Goal: Check status

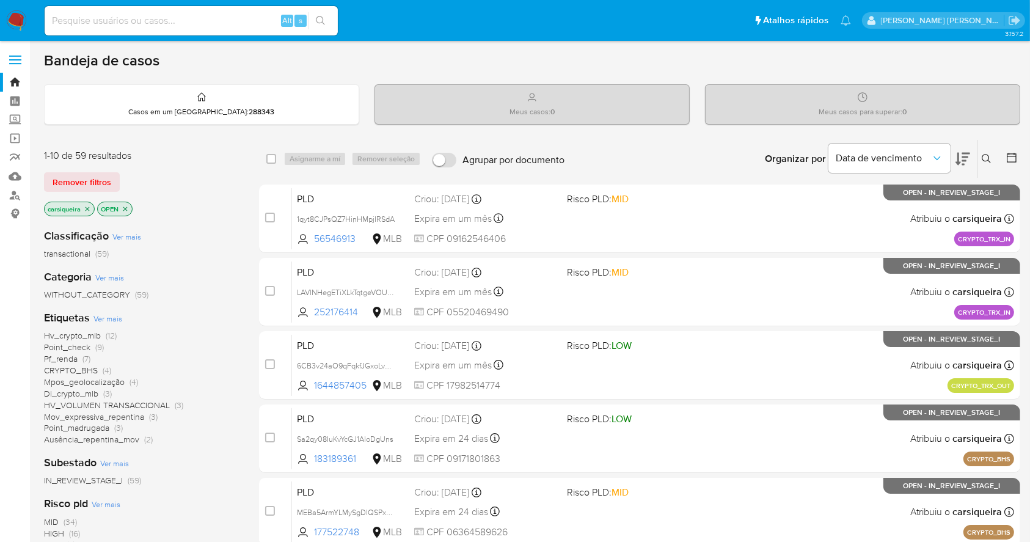
click at [113, 317] on span "Ver mais" at bounding box center [107, 318] width 29 height 11
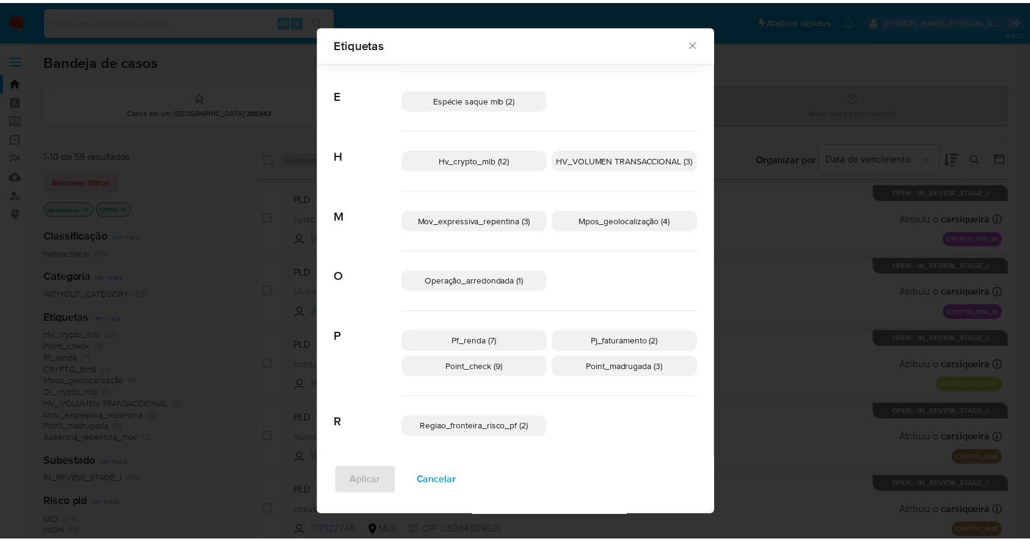
scroll to position [252, 0]
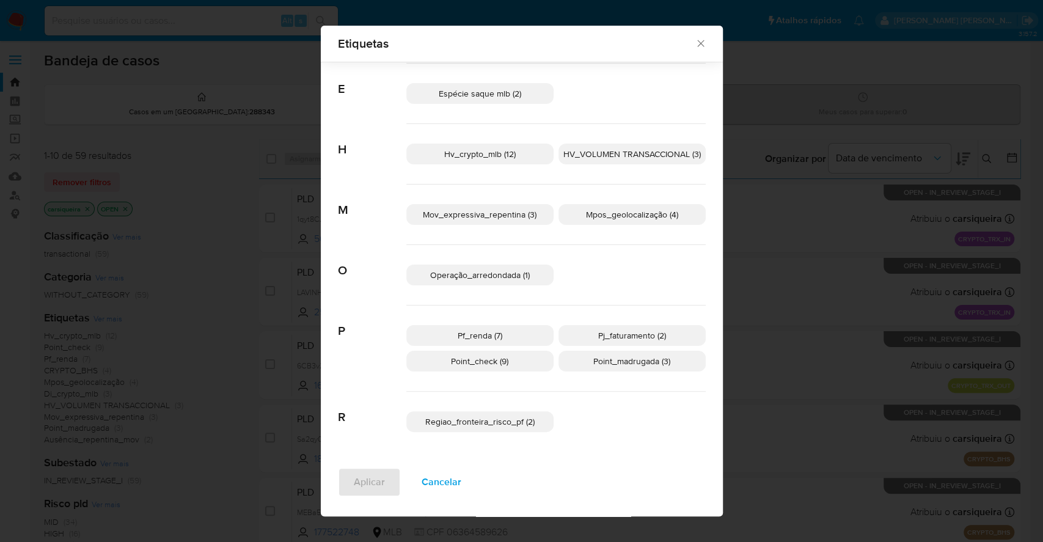
click at [481, 431] on p "Regiao_fronteira_risco_pf (2)" at bounding box center [479, 421] width 147 height 21
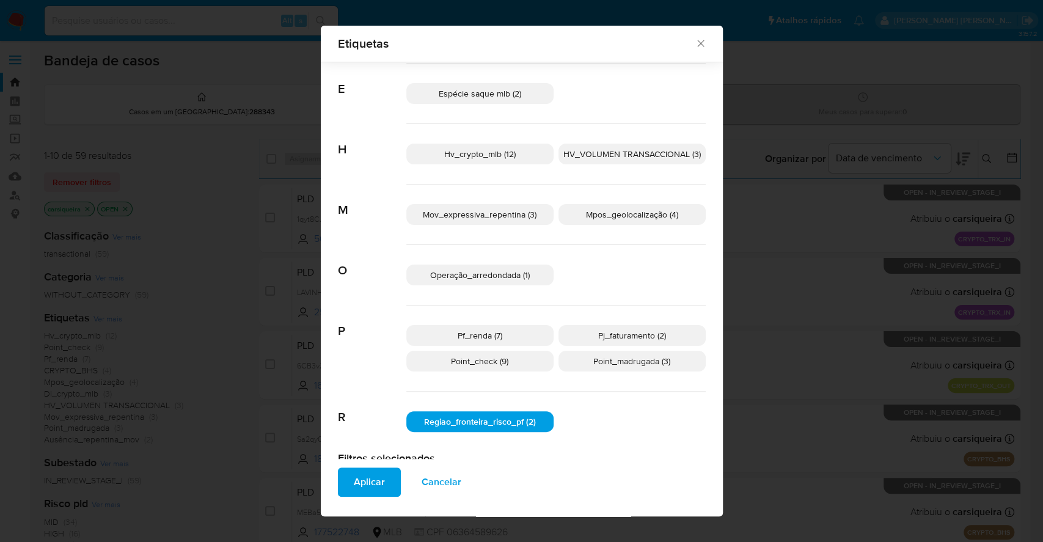
click at [361, 478] on span "Aplicar" at bounding box center [369, 482] width 31 height 27
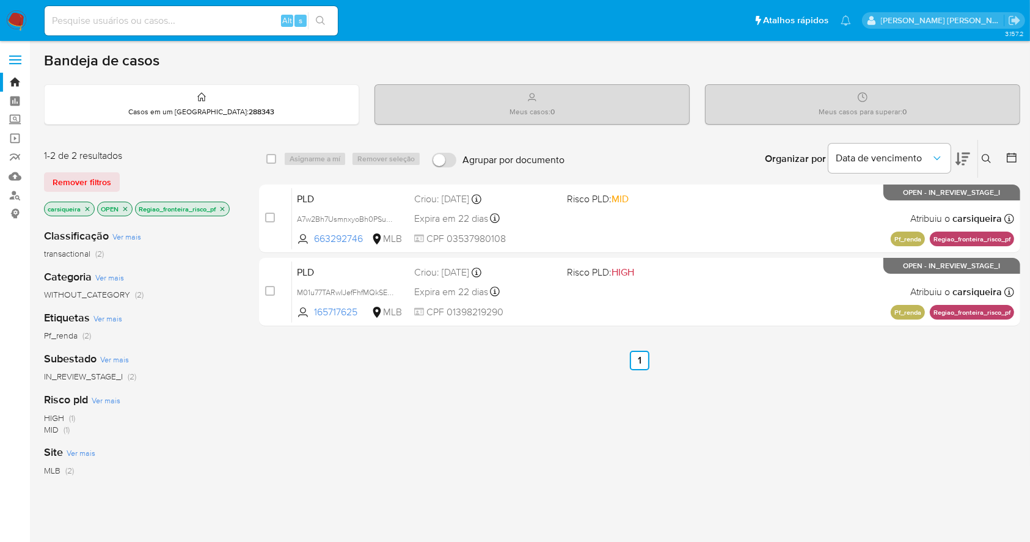
click at [22, 17] on img at bounding box center [16, 20] width 21 height 21
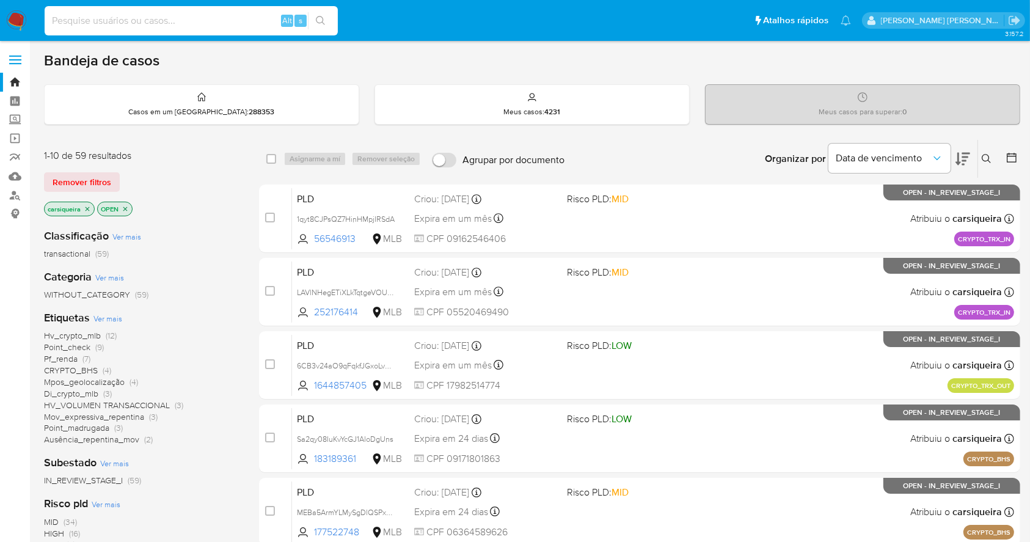
click at [246, 24] on input at bounding box center [191, 21] width 293 height 16
paste input "AWqZVII1eipGN49jadzCr3ur"
type input "AWqZVII1eipGN49jadzCr3ur"
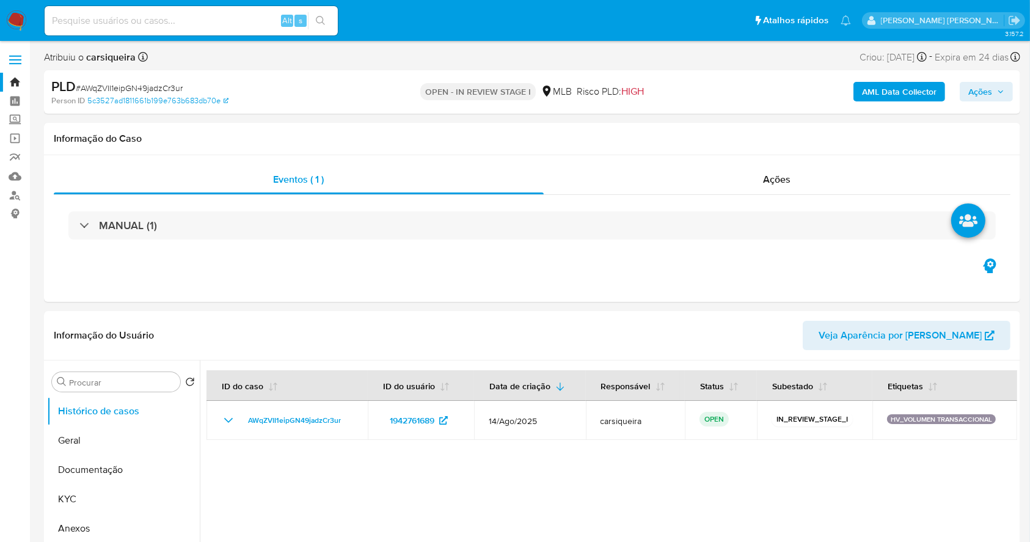
select select "10"
click at [269, 263] on div "Eventos ( 1 ) Ações MANUAL (1)" at bounding box center [532, 228] width 976 height 147
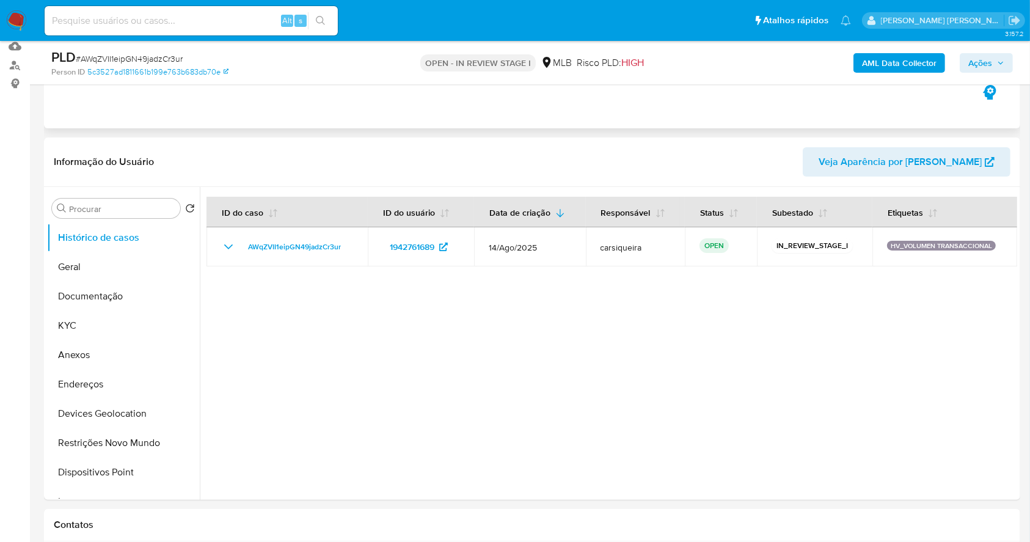
scroll to position [162, 0]
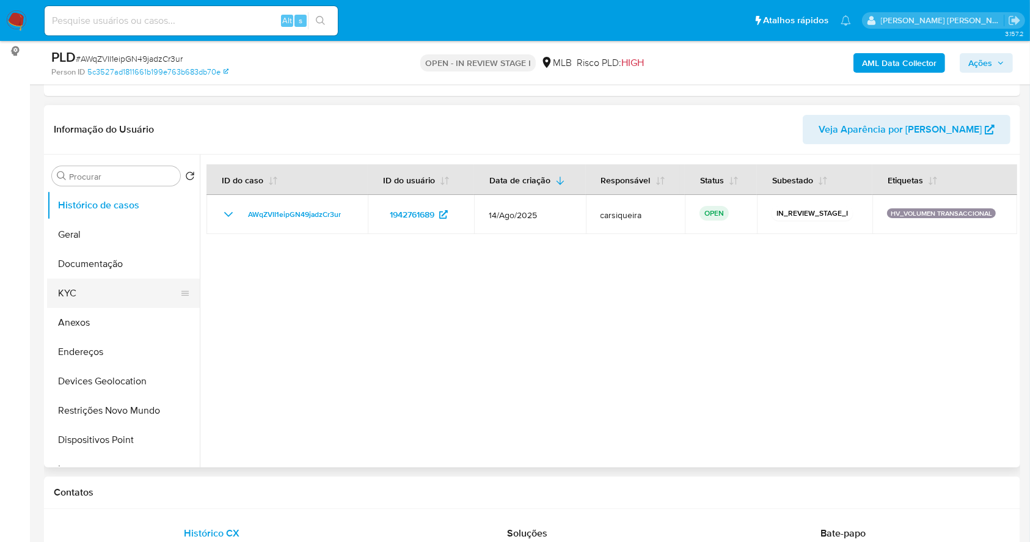
click at [126, 299] on button "KYC" at bounding box center [118, 293] width 143 height 29
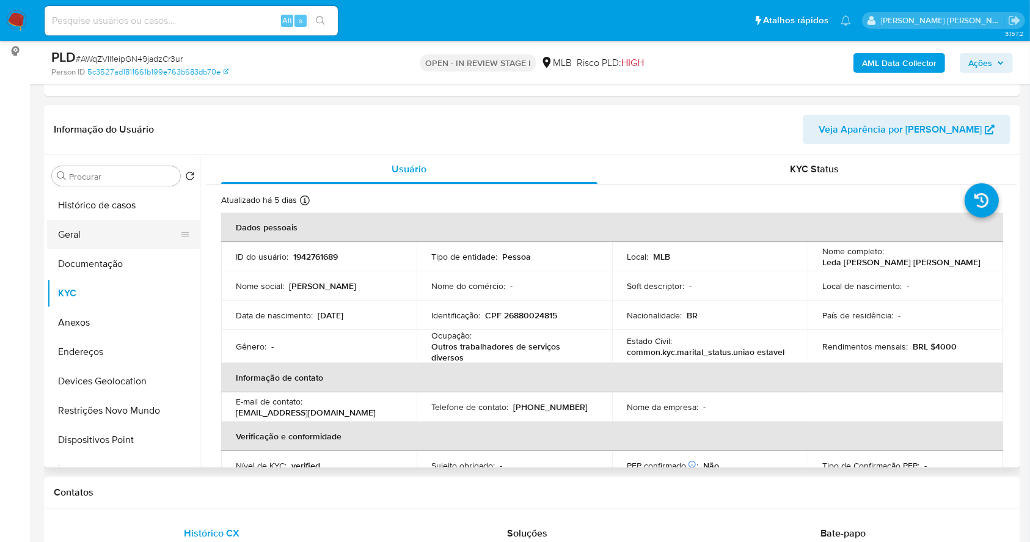
click at [119, 240] on button "Geral" at bounding box center [118, 234] width 143 height 29
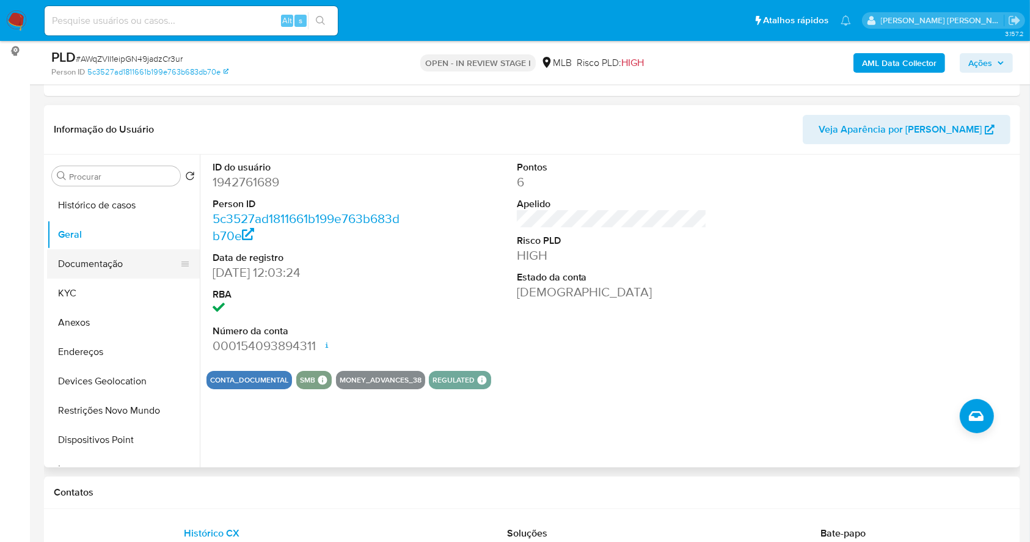
click at [117, 266] on button "Documentação" at bounding box center [118, 263] width 143 height 29
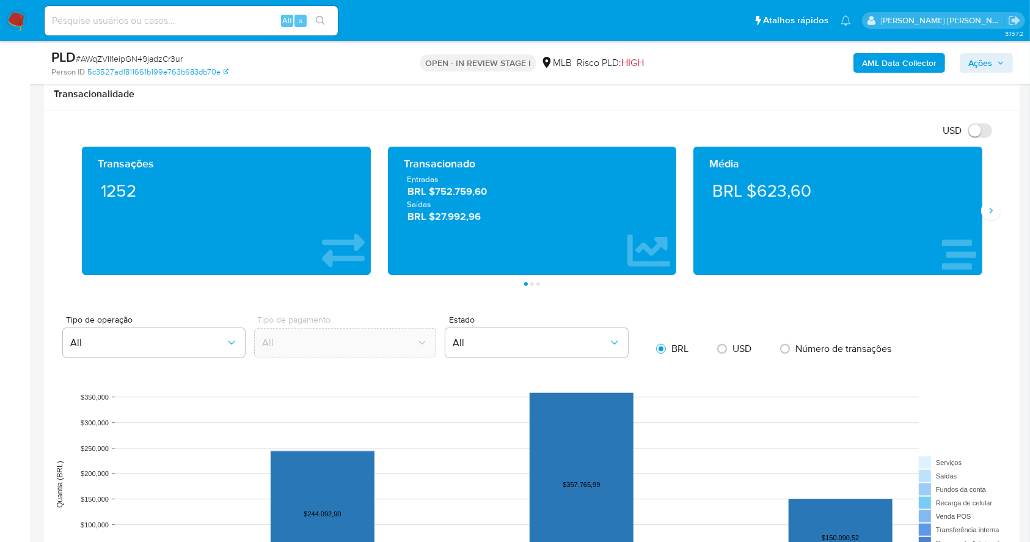
scroll to position [844, 0]
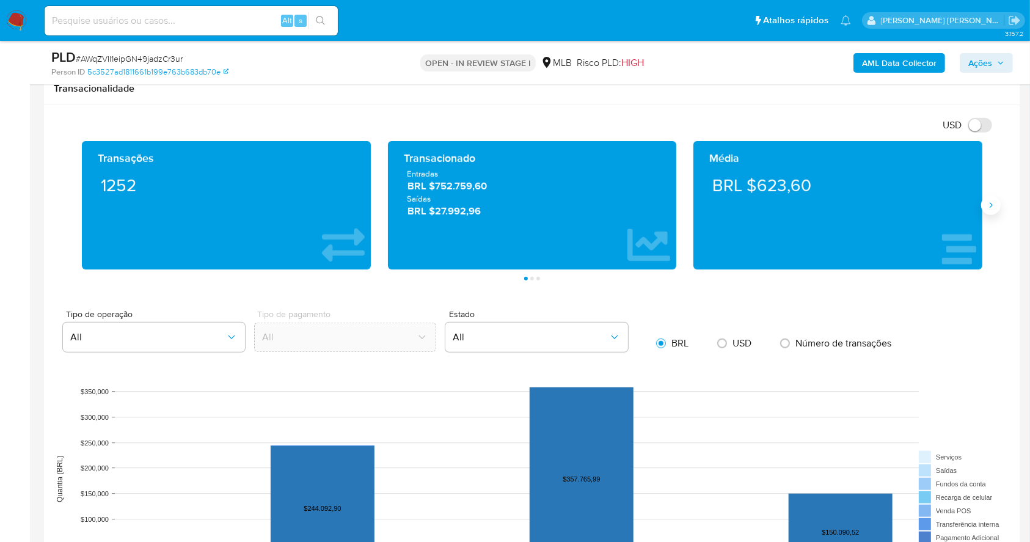
click at [988, 213] on button "Siguiente" at bounding box center [991, 205] width 20 height 20
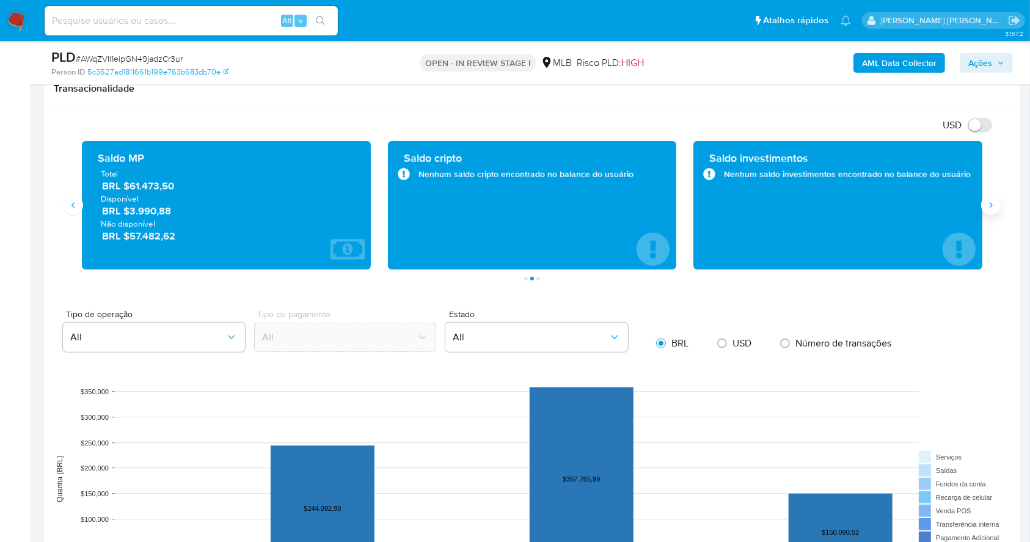
click at [985, 205] on button "Siguiente" at bounding box center [991, 205] width 20 height 20
